Goal: Task Accomplishment & Management: Complete application form

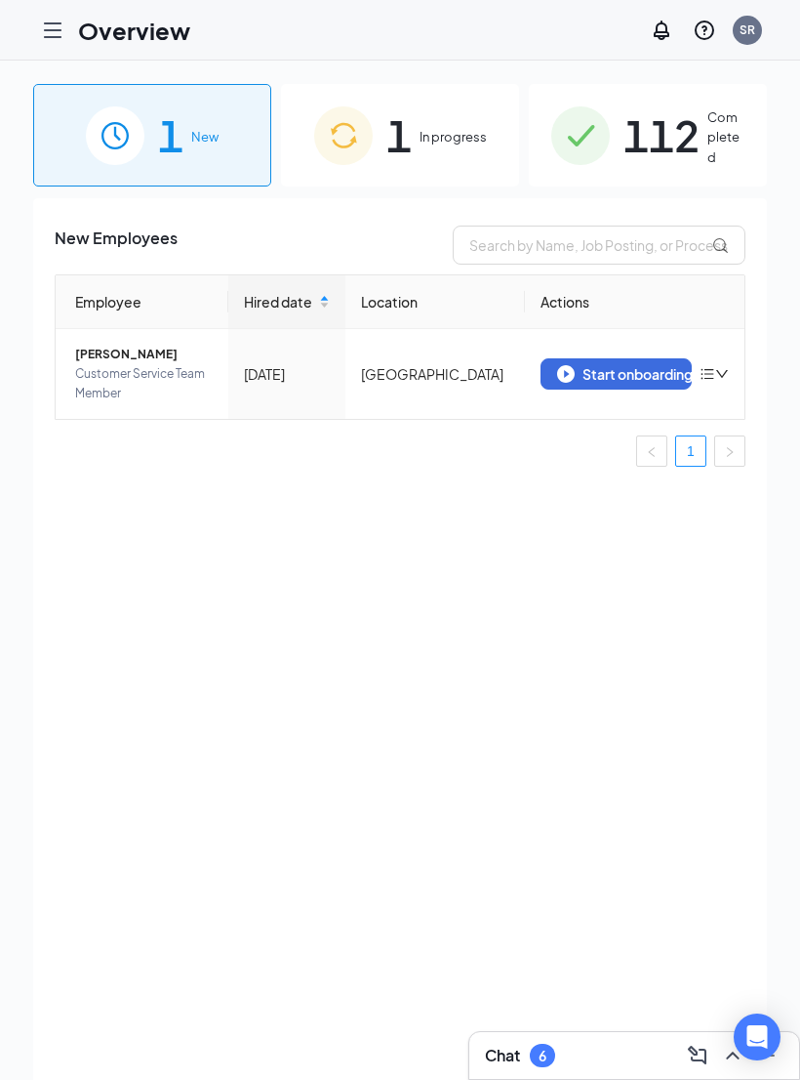
click at [370, 129] on img at bounding box center [343, 135] width 59 height 59
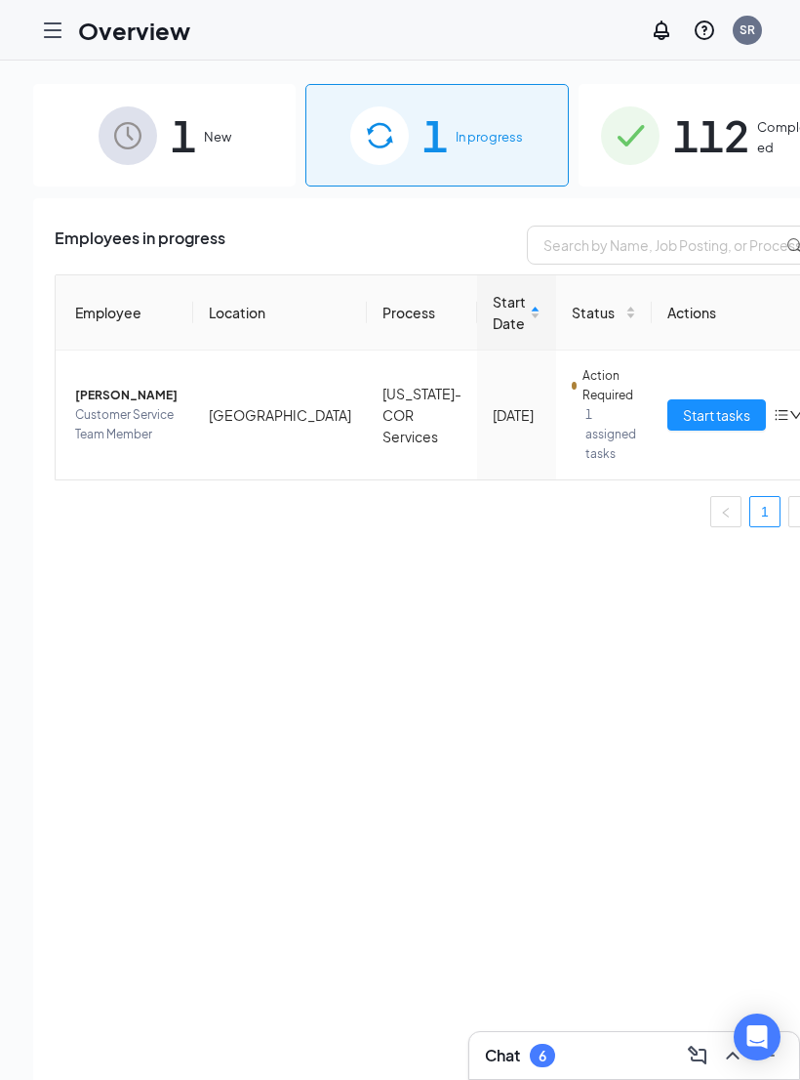
click at [171, 154] on span "1" at bounding box center [183, 135] width 25 height 67
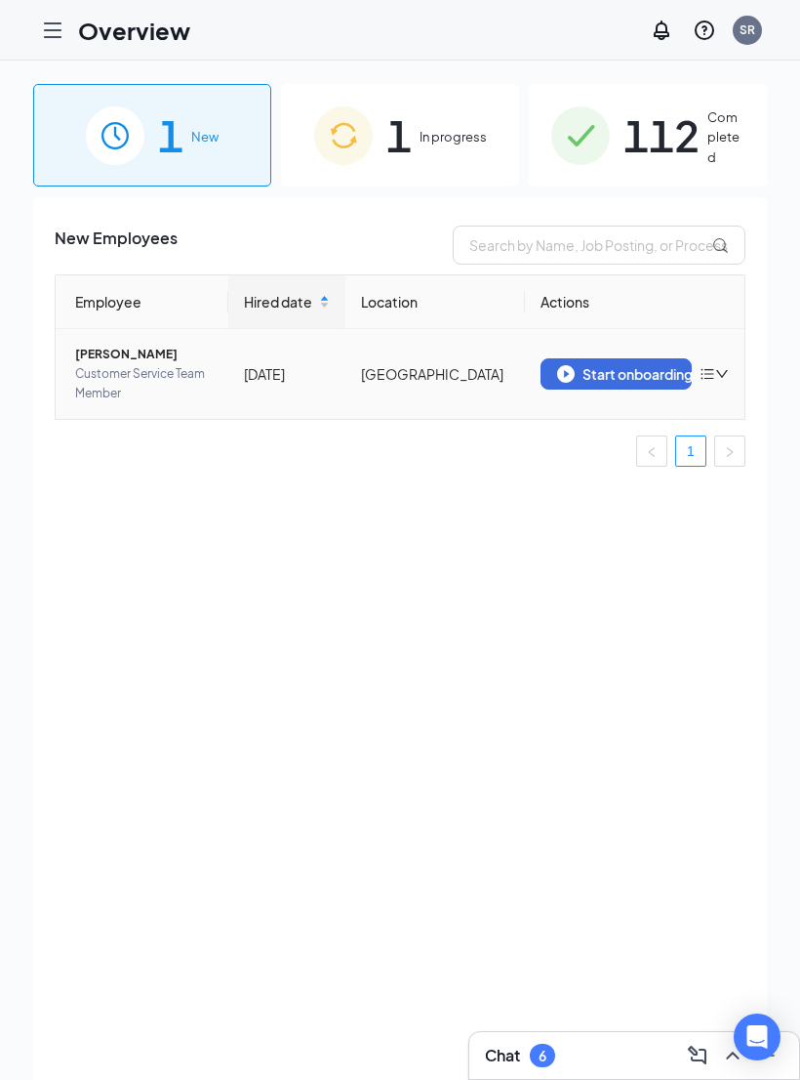
click at [716, 370] on icon "down" at bounding box center [722, 374] width 14 height 14
click at [539, 567] on div "New Employees Employee Hired date Location Actions [PERSON_NAME] Customer Servi…" at bounding box center [400, 663] width 734 height 930
click at [609, 373] on div "Start onboarding" at bounding box center [616, 374] width 118 height 18
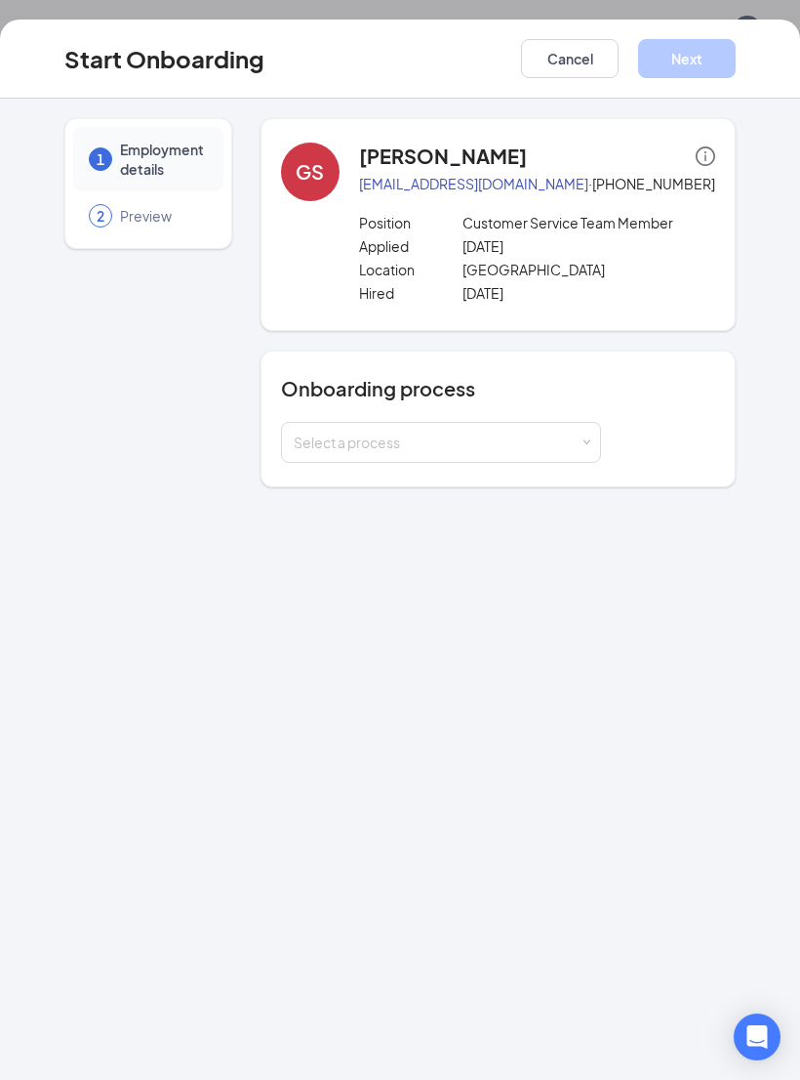
click at [543, 440] on div "Select a process" at bounding box center [437, 442] width 286 height 20
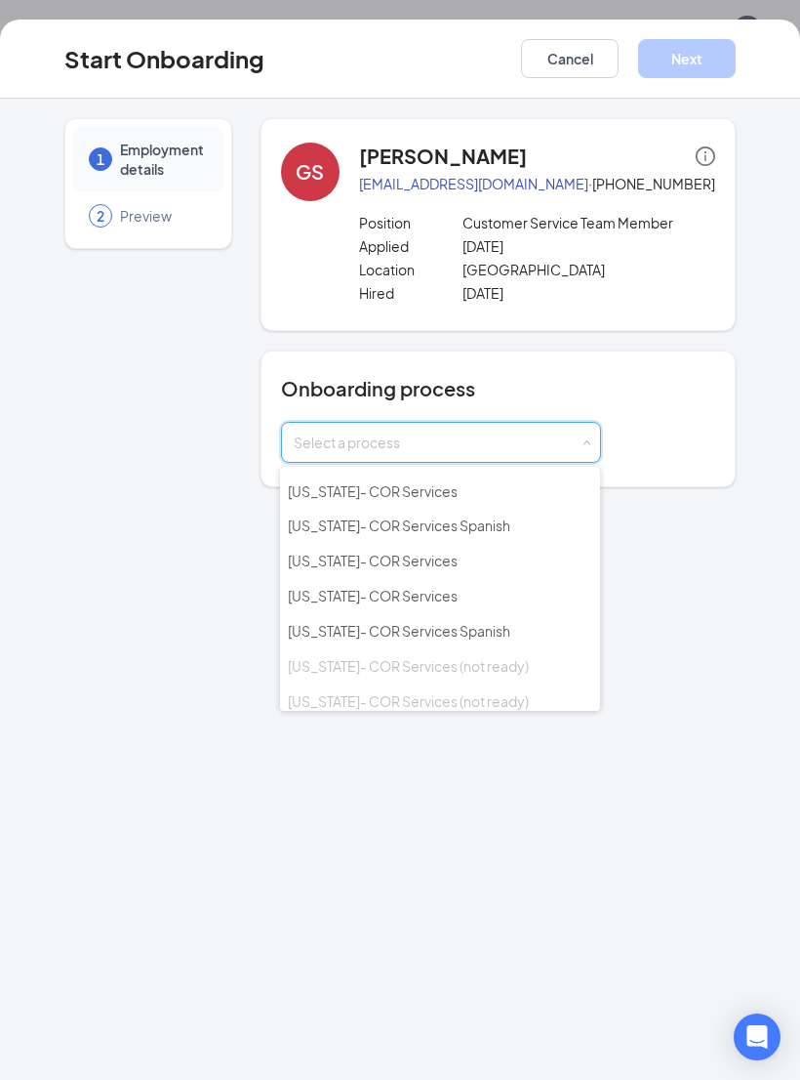
scroll to position [1214, 0]
click at [444, 625] on span "[US_STATE]- COR Services Spanish" at bounding box center [399, 634] width 223 height 18
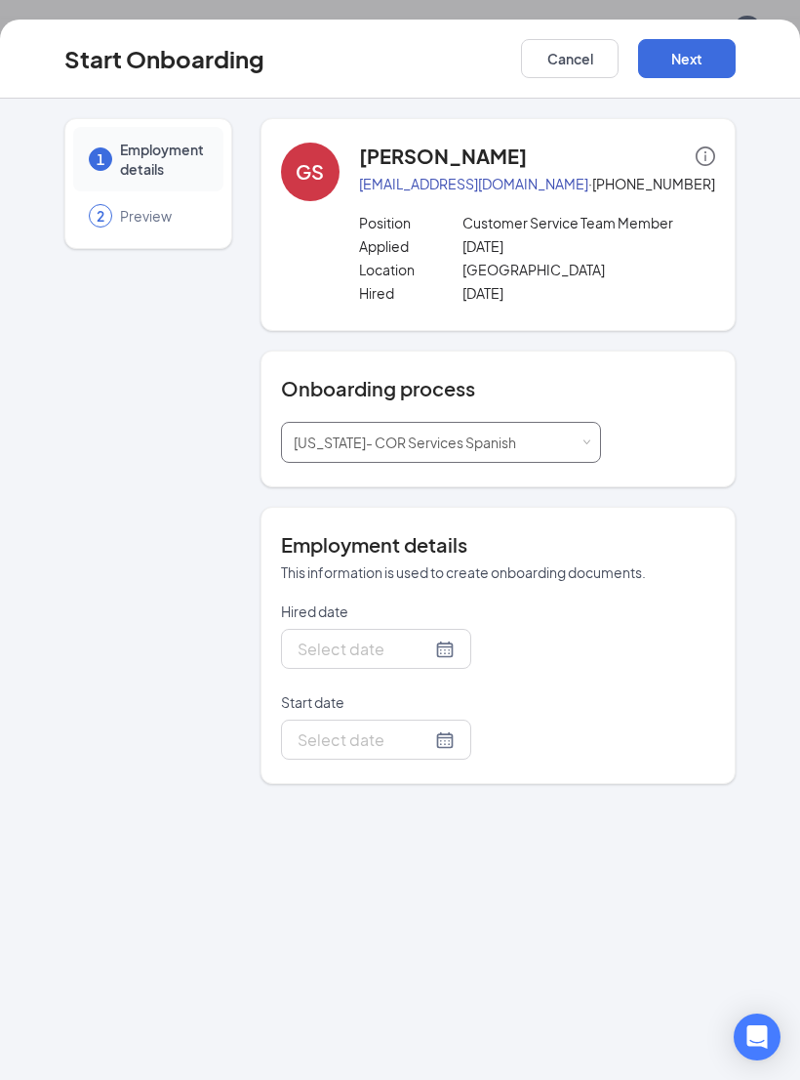
type input "[DATE]"
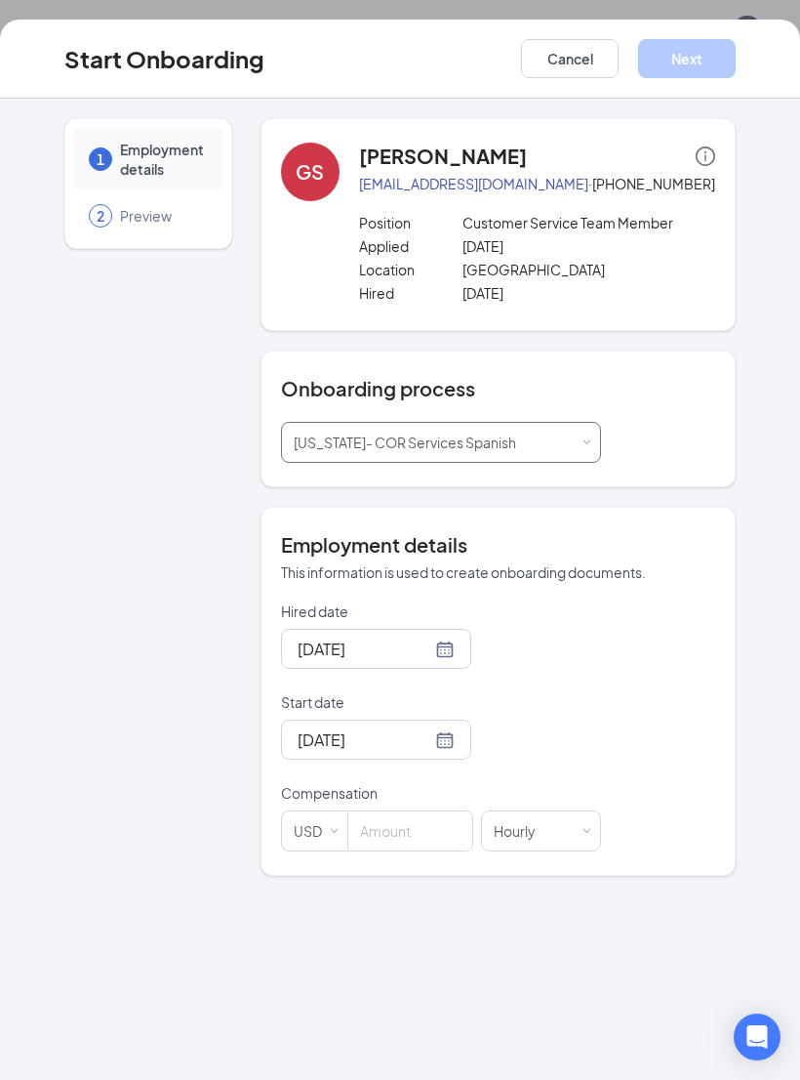
click at [529, 444] on div "Select a process [US_STATE]- COR Services Spanish" at bounding box center [441, 442] width 295 height 39
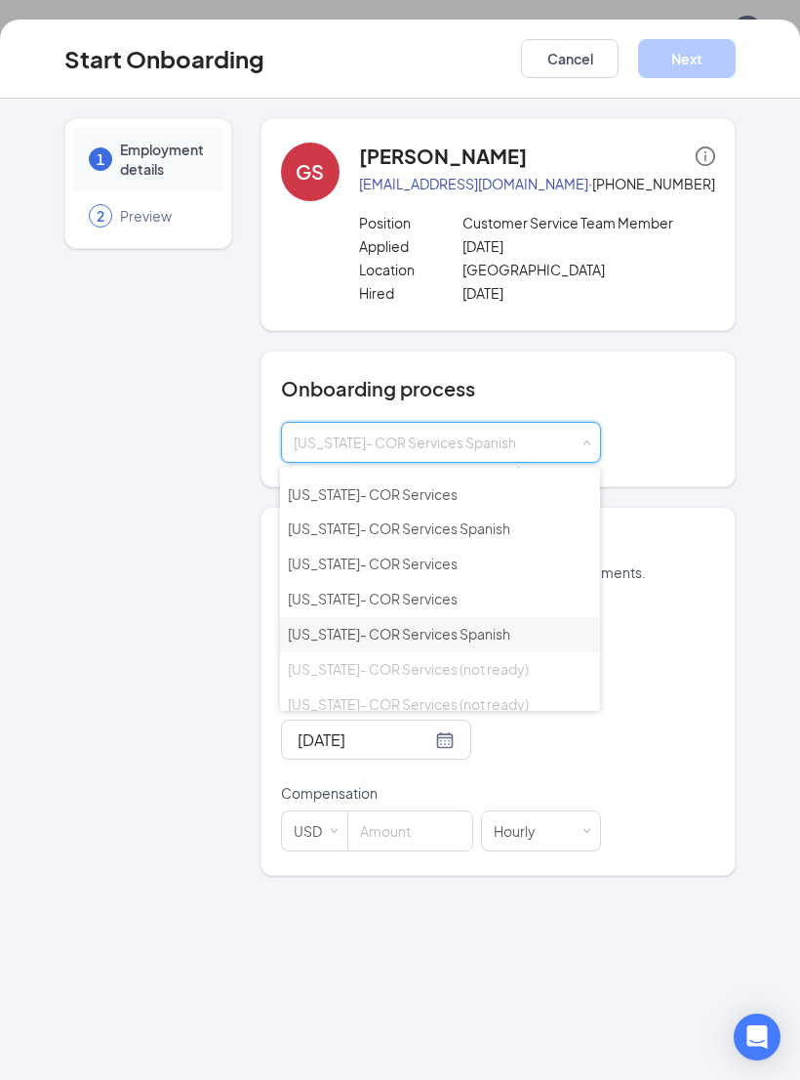
click at [450, 582] on li "[US_STATE]- COR Services" at bounding box center [440, 599] width 320 height 35
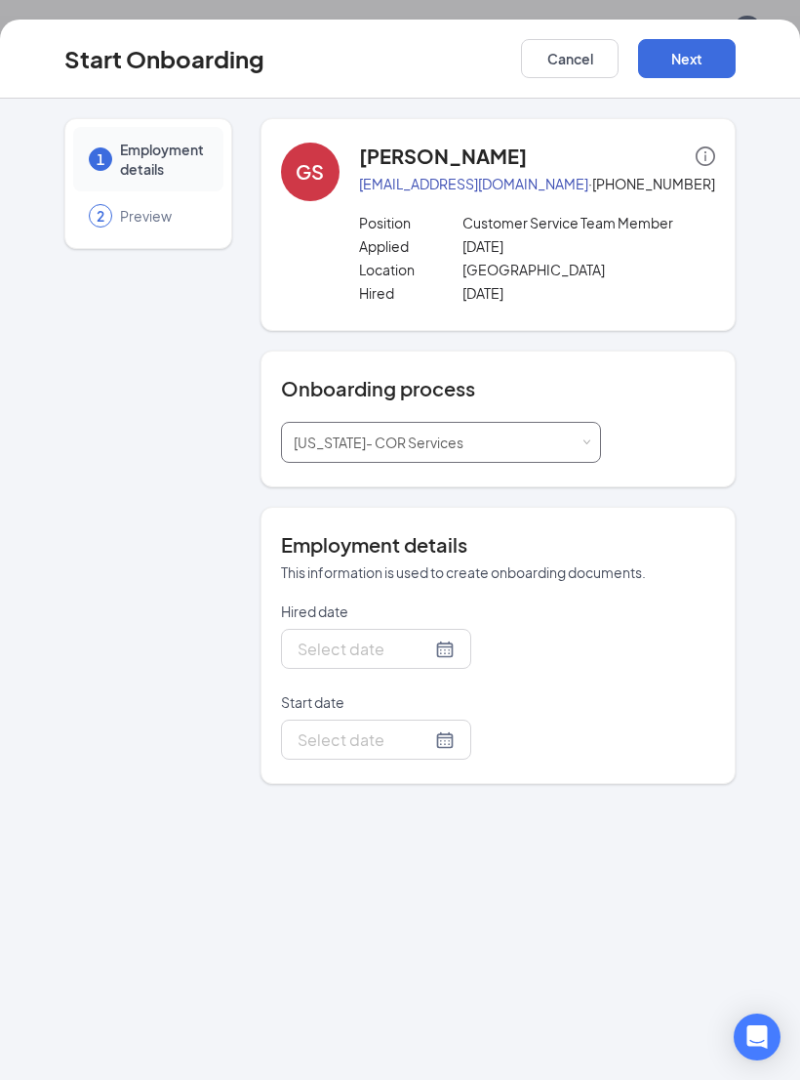
type input "[DATE]"
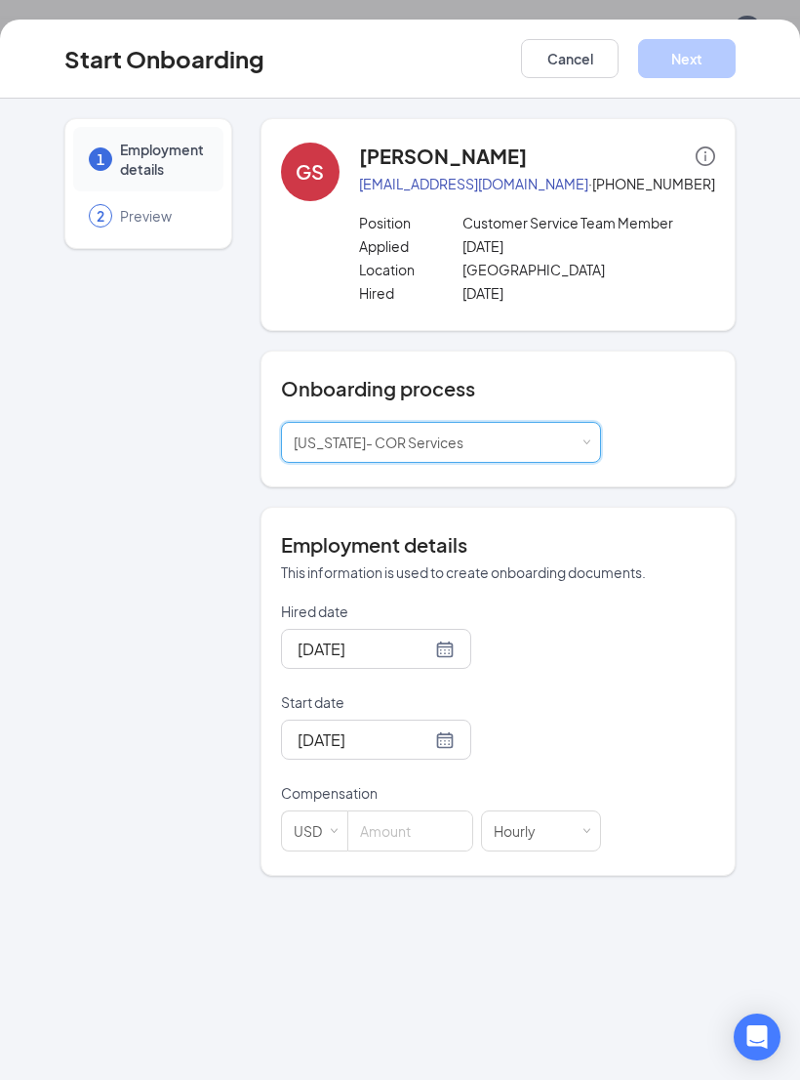
click at [421, 825] on input at bounding box center [410, 830] width 124 height 39
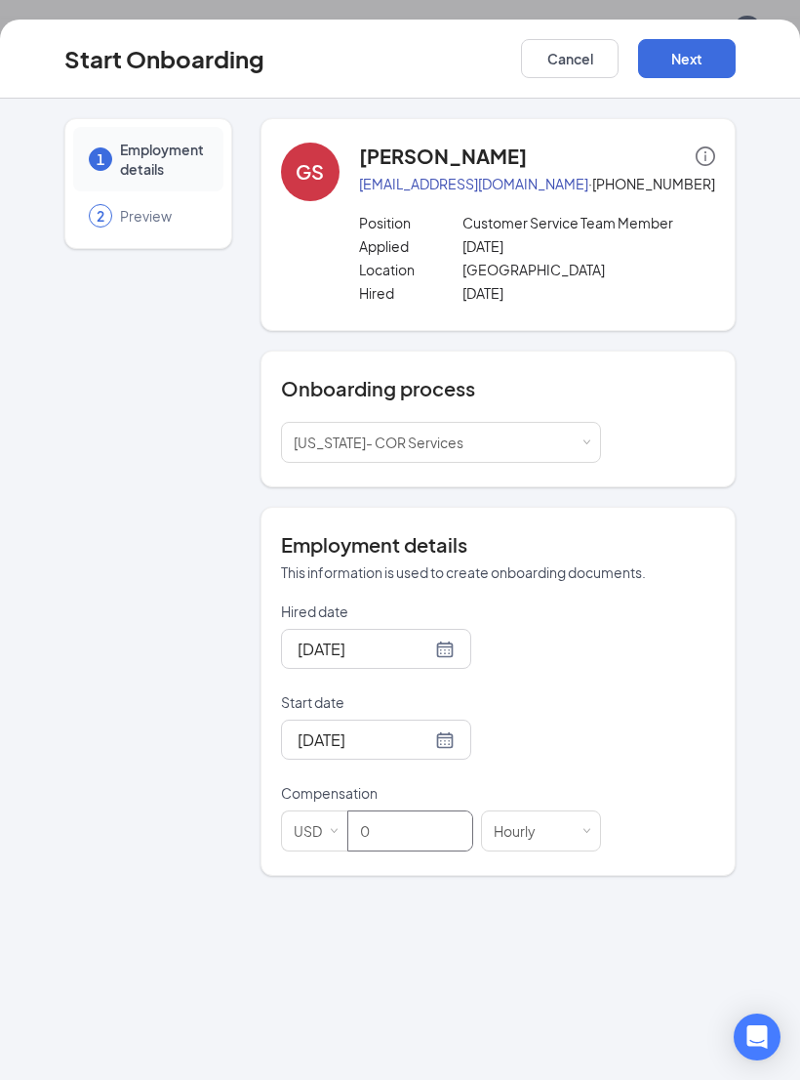
type input "0"
click at [674, 61] on button "Next" at bounding box center [687, 58] width 98 height 39
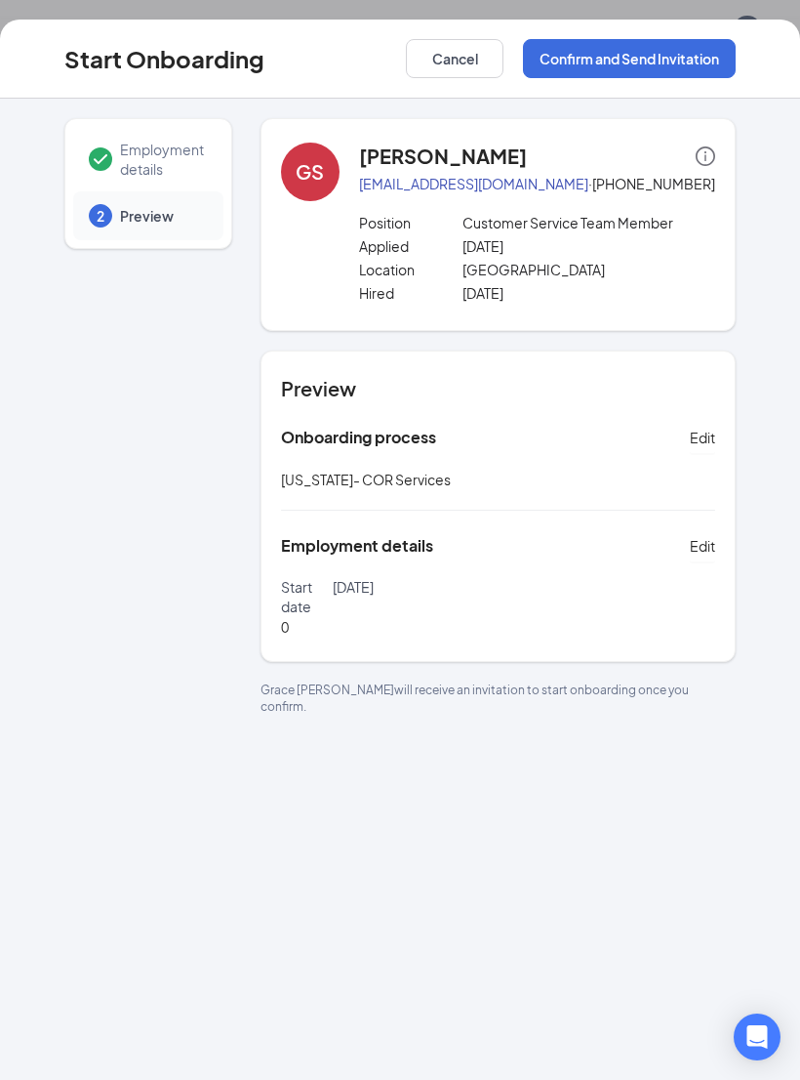
click at [664, 61] on button "Confirm and Send Invitation" at bounding box center [629, 58] width 213 height 39
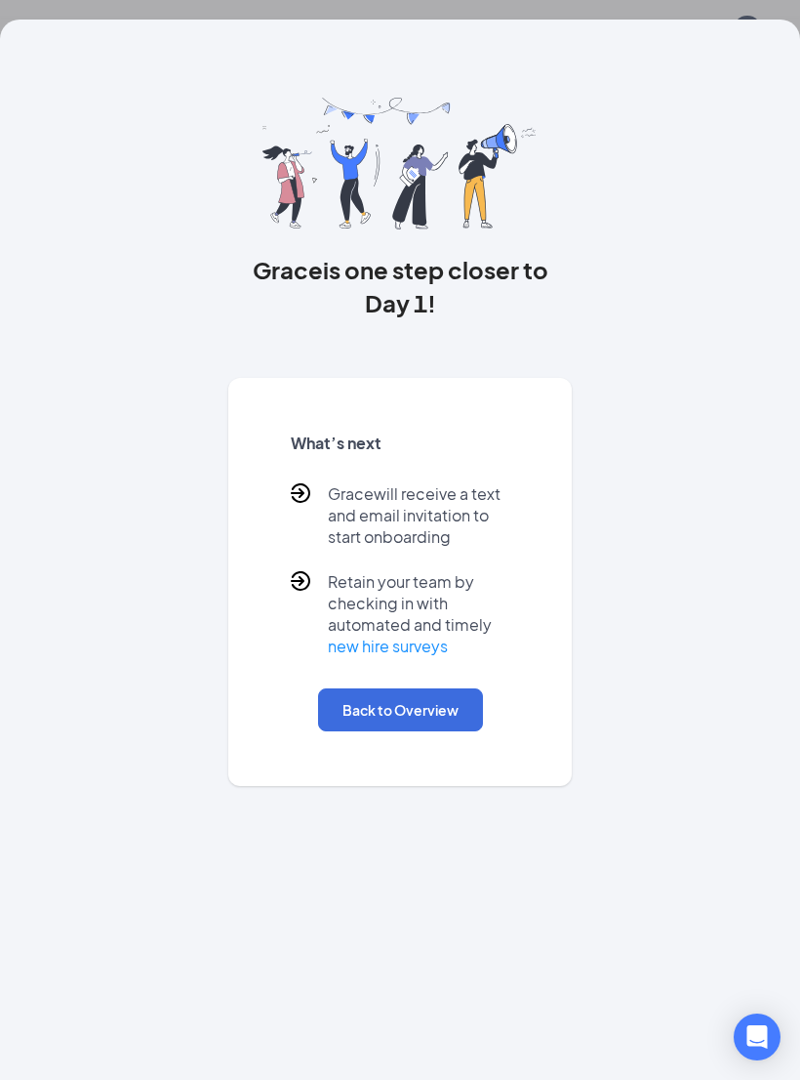
click at [421, 711] on button "Back to Overview" at bounding box center [400, 709] width 165 height 43
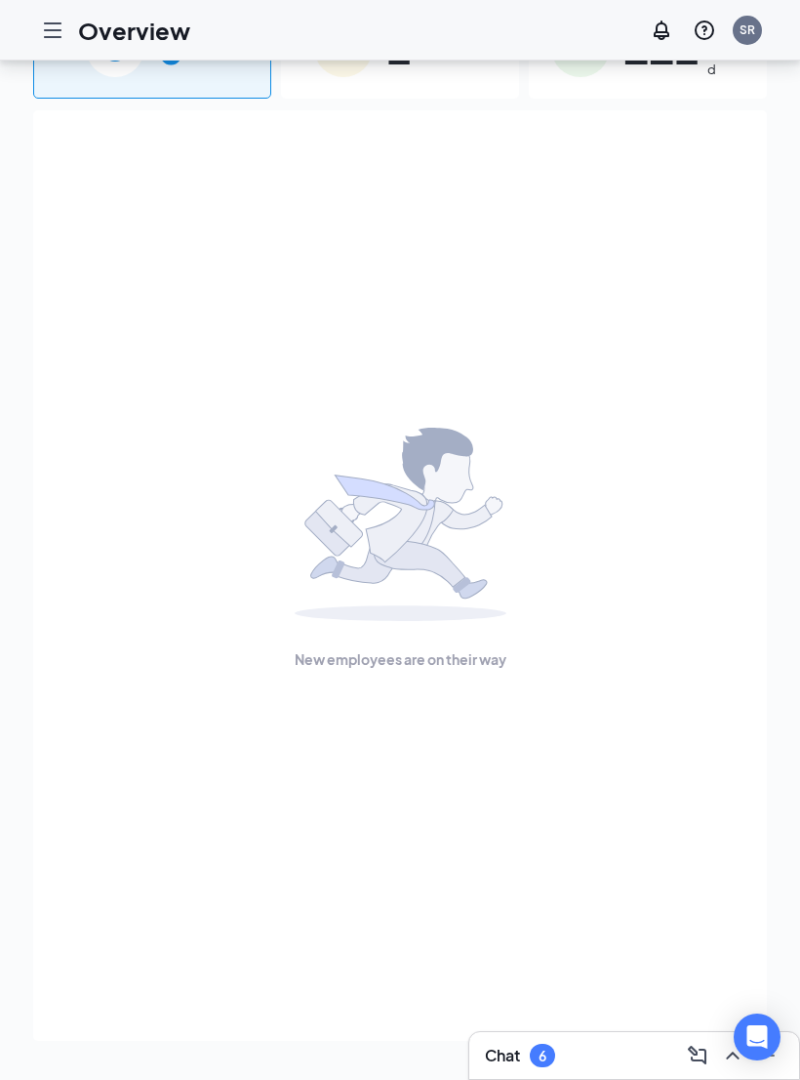
scroll to position [0, 0]
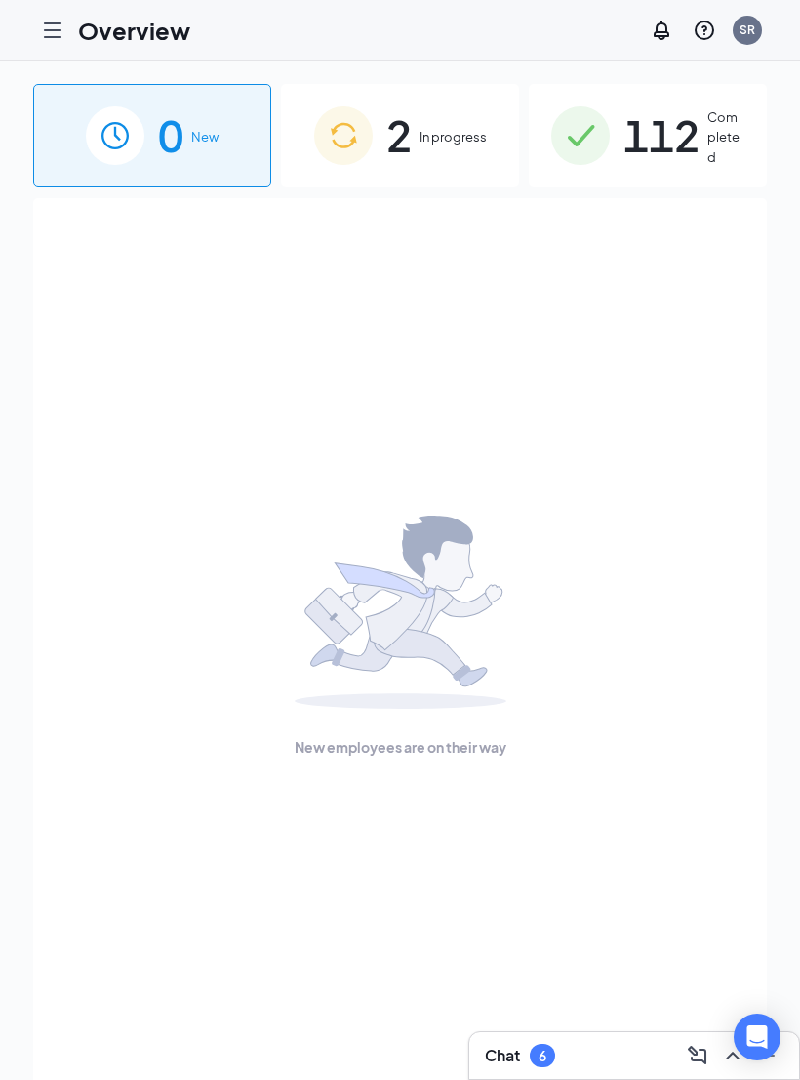
click at [422, 133] on span "In progress" at bounding box center [453, 137] width 67 height 20
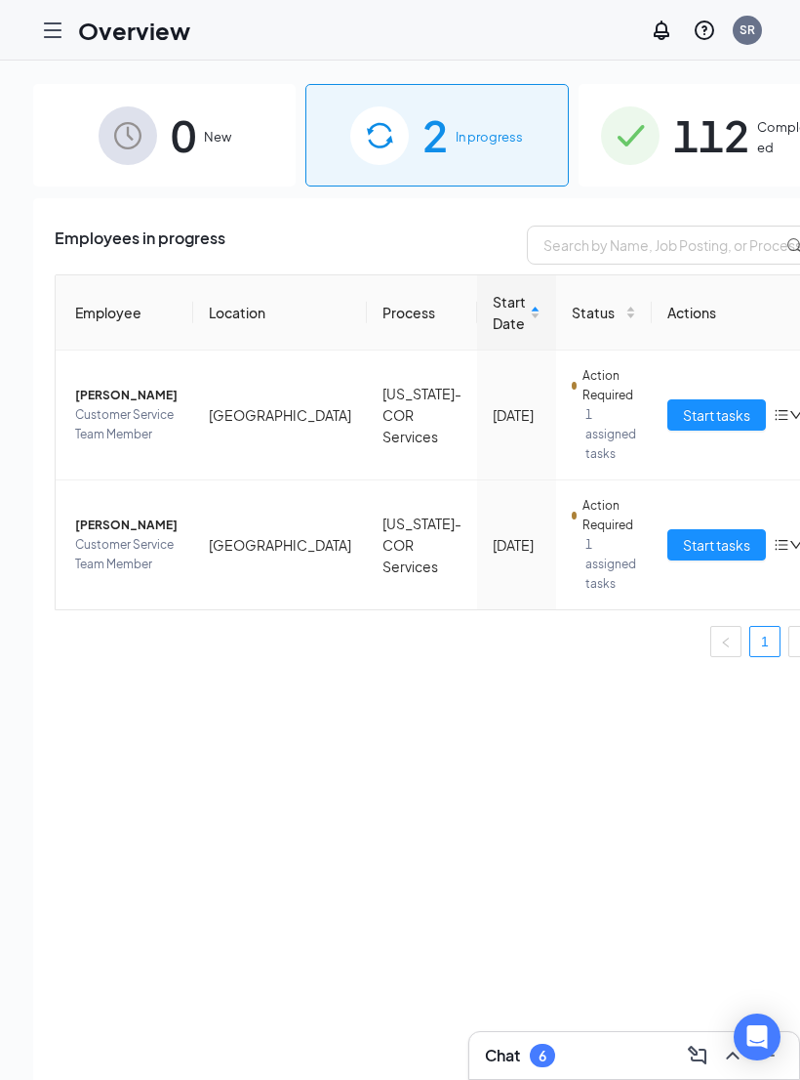
click at [683, 554] on span "Start tasks" at bounding box center [716, 544] width 67 height 21
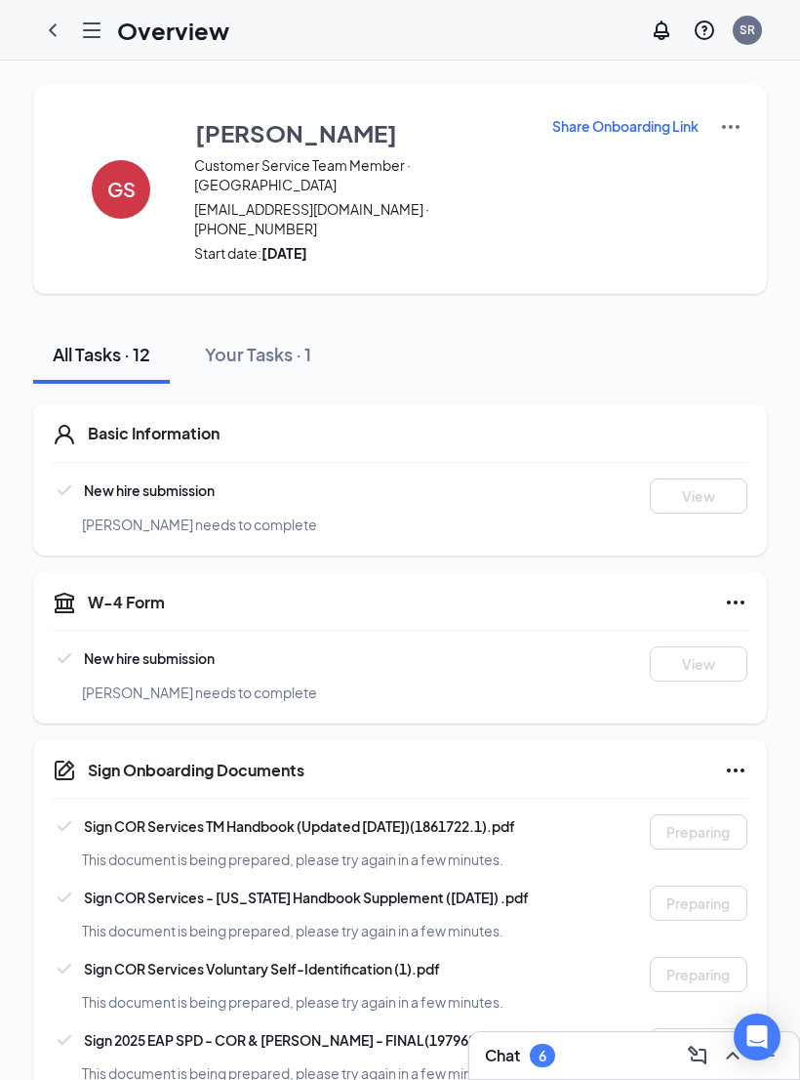
click at [609, 130] on p "Share Onboarding Link" at bounding box center [625, 126] width 146 height 20
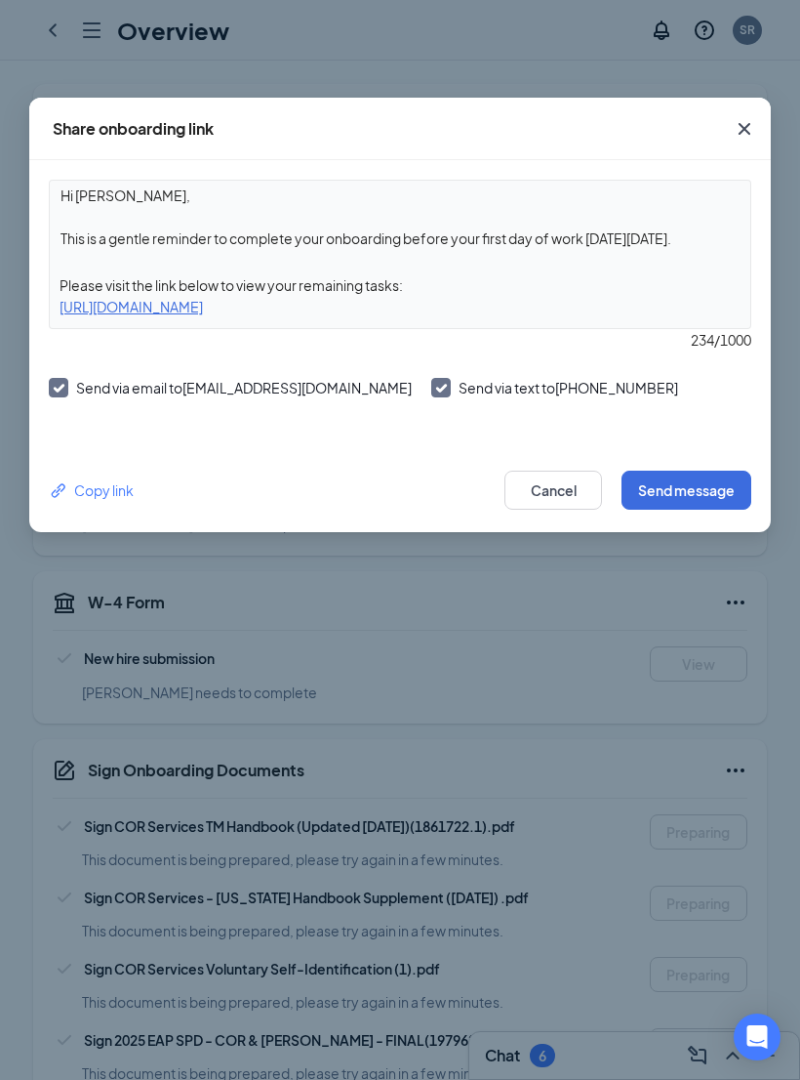
click at [117, 484] on div "Copy link" at bounding box center [91, 489] width 85 height 21
